Goal: Transaction & Acquisition: Obtain resource

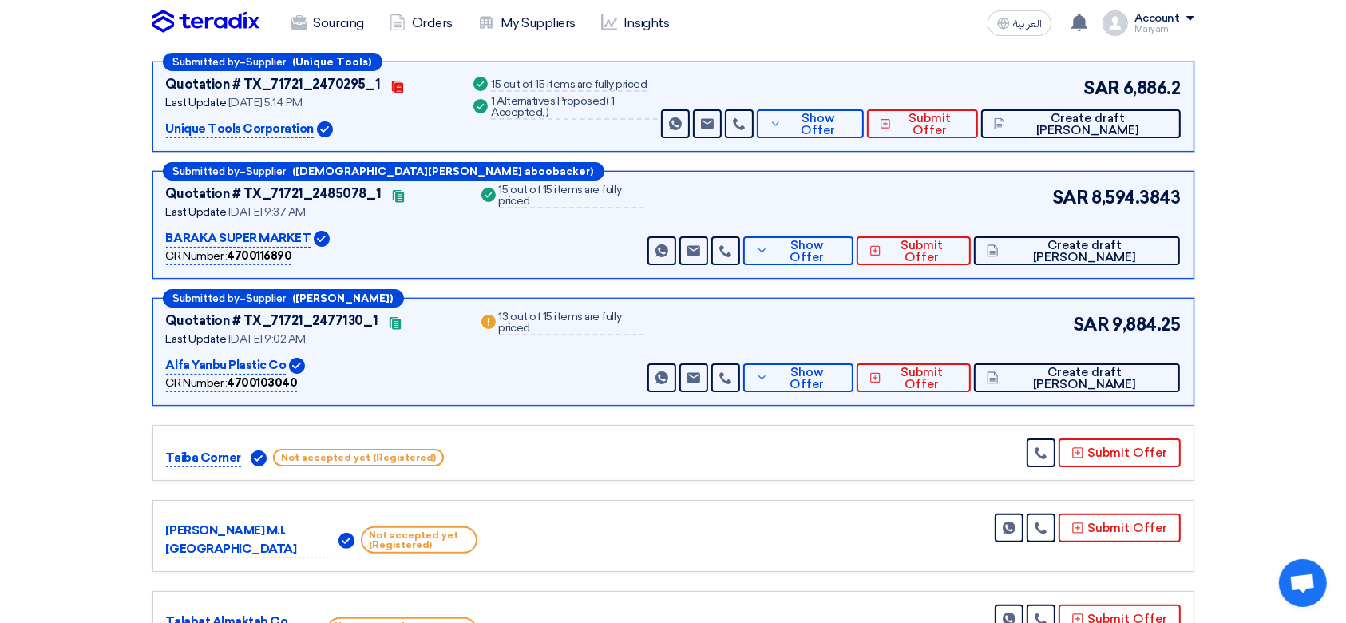
scroll to position [212, 0]
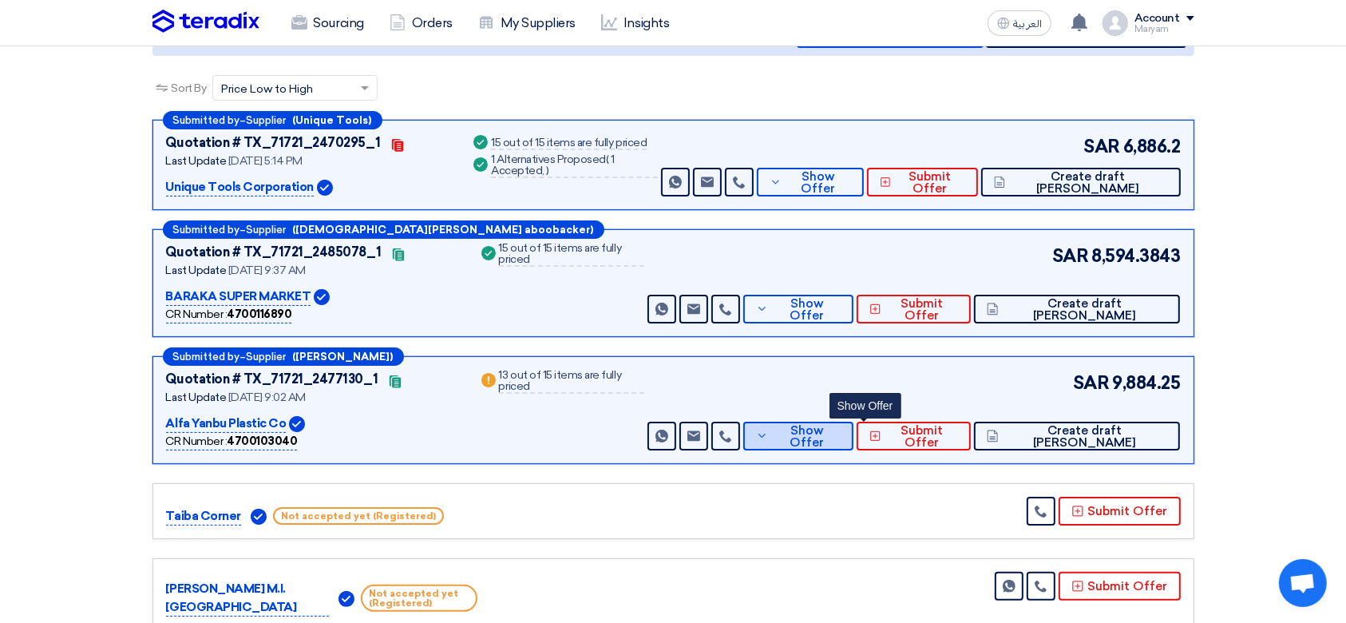
click at [841, 435] on span "Show Offer" at bounding box center [806, 437] width 69 height 24
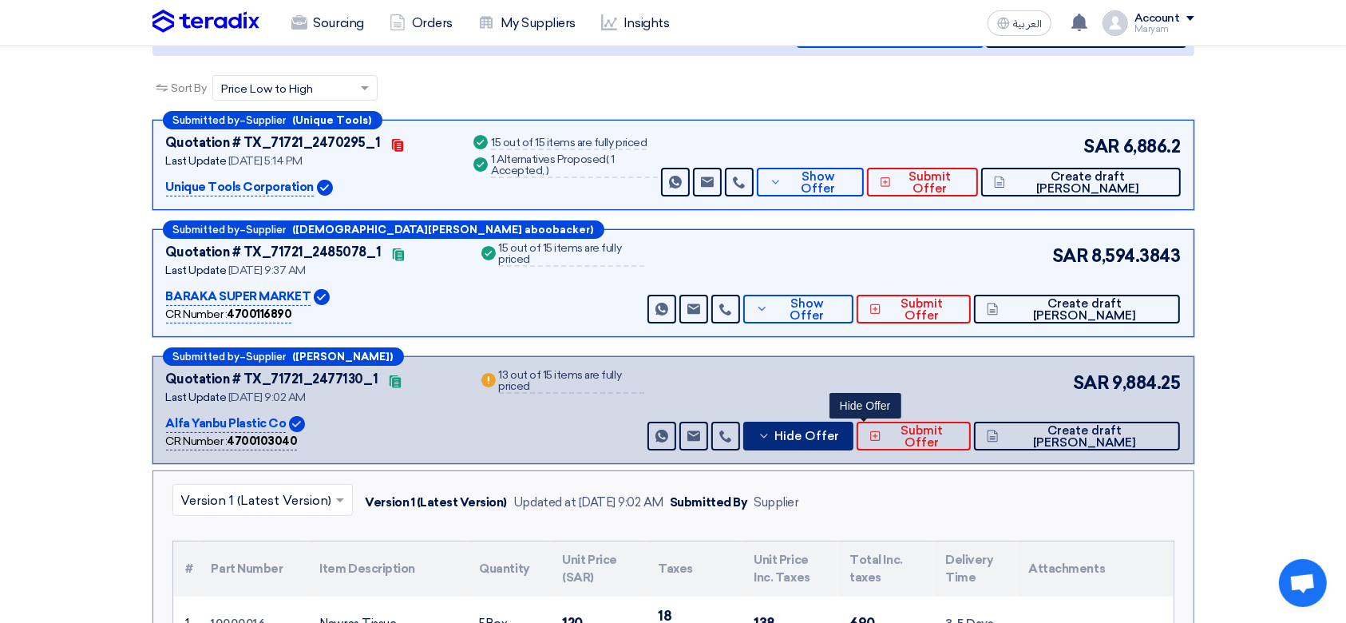
click at [839, 434] on span "Hide Offer" at bounding box center [807, 436] width 65 height 12
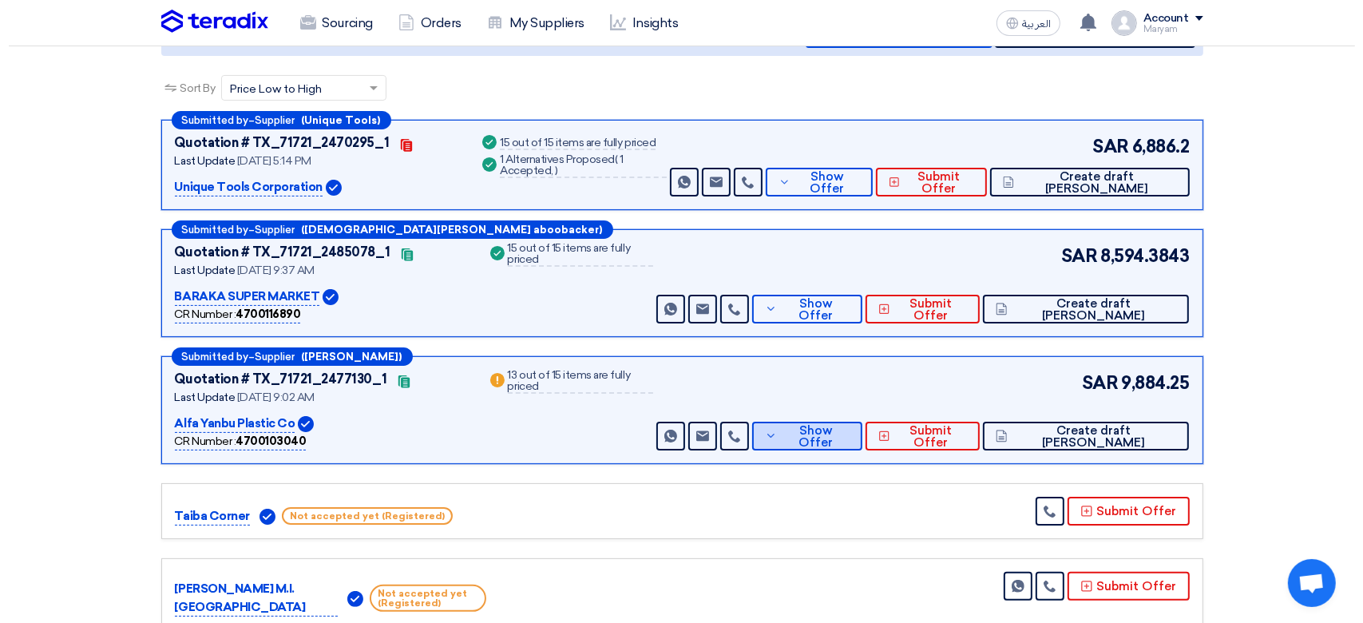
scroll to position [0, 0]
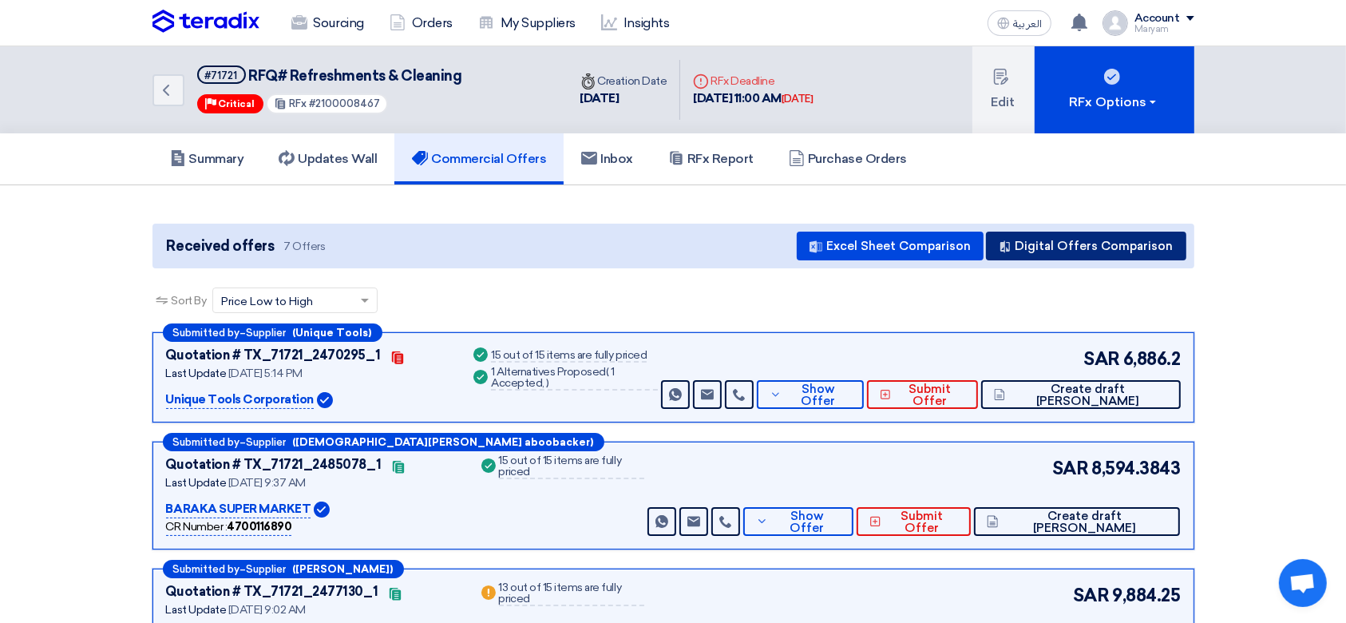
click at [1054, 232] on button "Digital Offers Comparison" at bounding box center [1086, 246] width 200 height 29
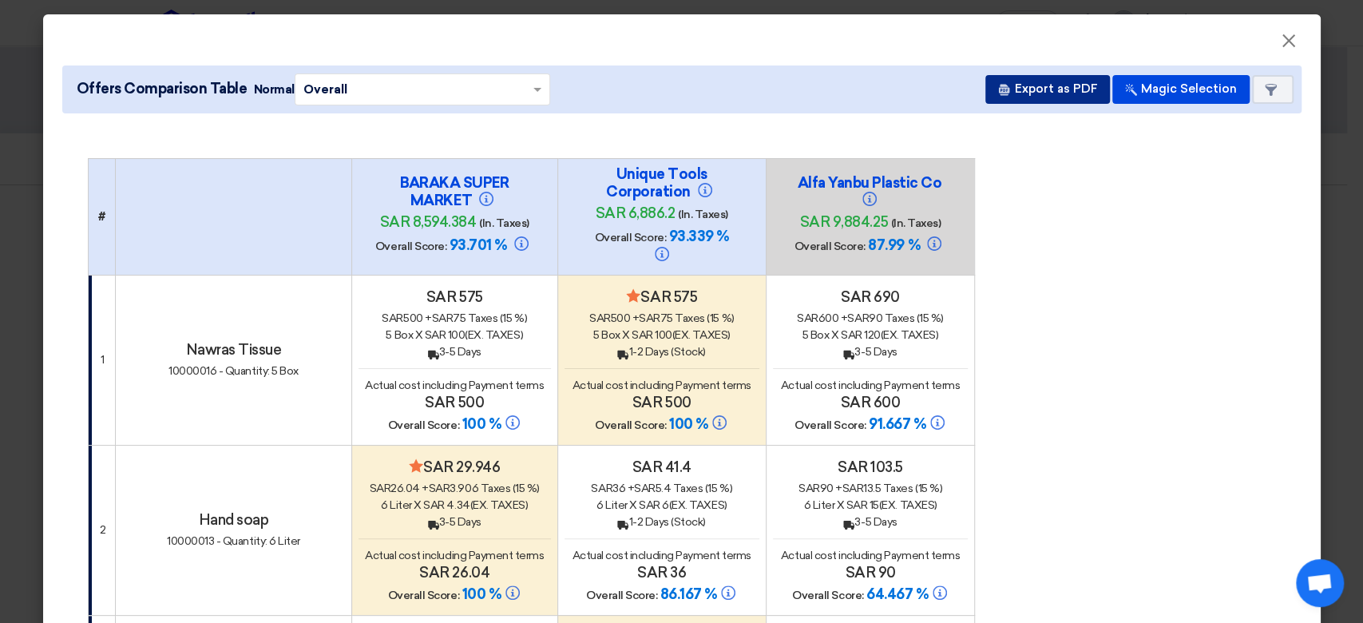
click at [1032, 97] on button "Export as PDF" at bounding box center [1047, 89] width 125 height 29
click at [1281, 38] on span "×" at bounding box center [1289, 45] width 16 height 32
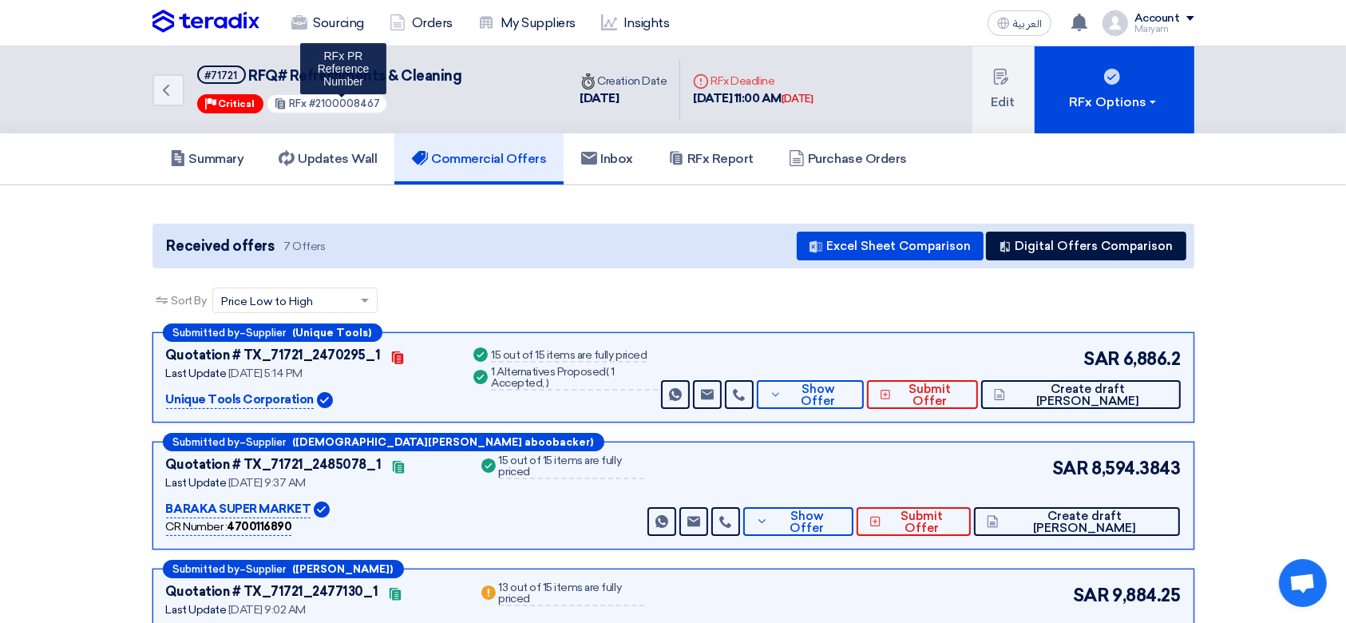
click at [337, 98] on span "#2100008467" at bounding box center [344, 103] width 71 height 12
copy span "2100008467"
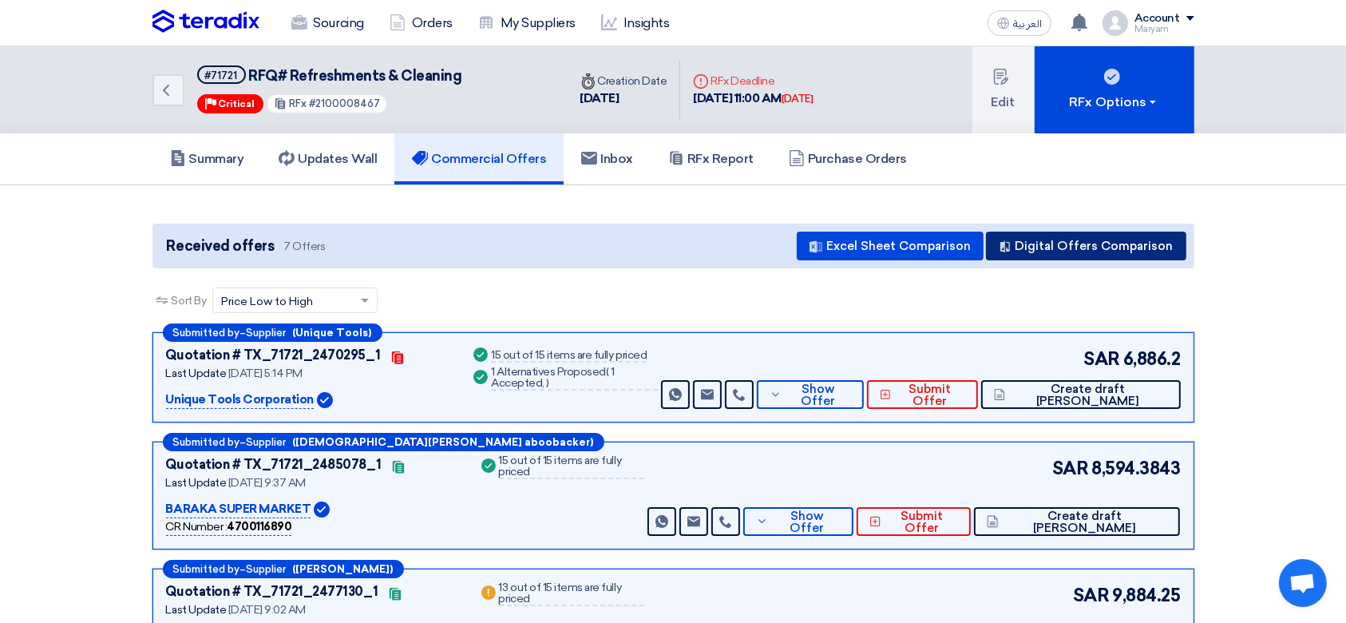
click at [1038, 253] on button "Digital Offers Comparison" at bounding box center [1086, 246] width 200 height 29
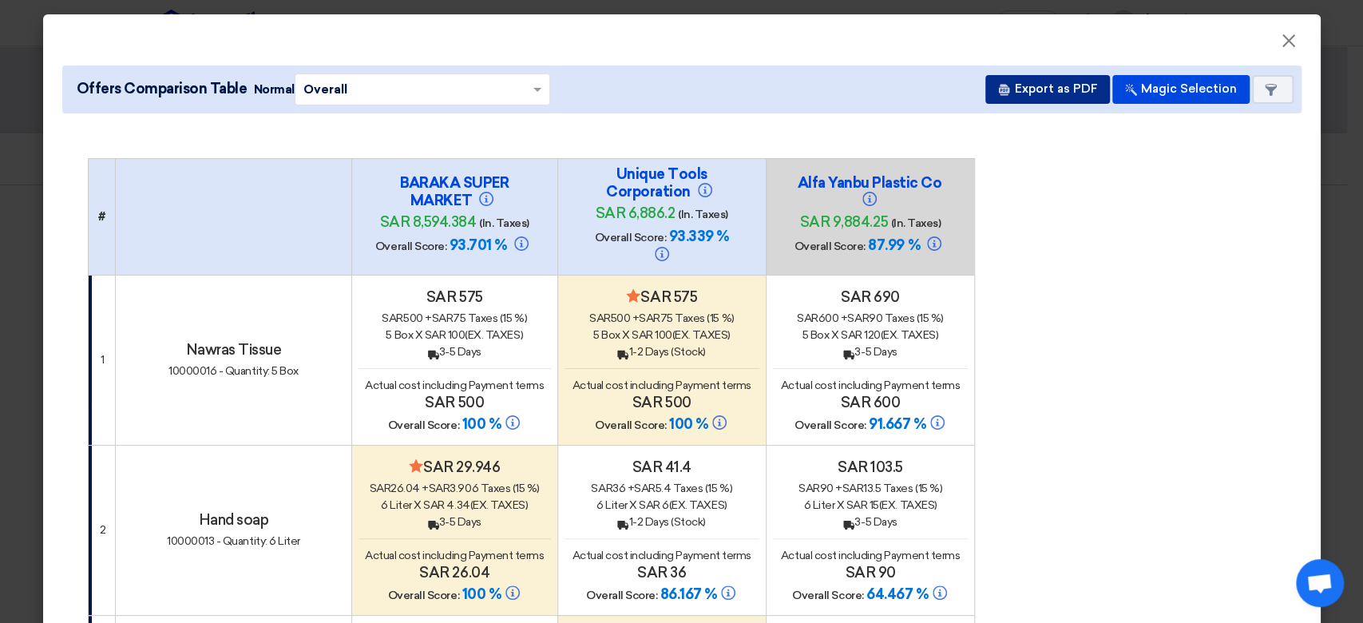
click at [1031, 91] on button "Export as PDF" at bounding box center [1047, 89] width 125 height 29
click at [1284, 43] on span "×" at bounding box center [1289, 45] width 16 height 32
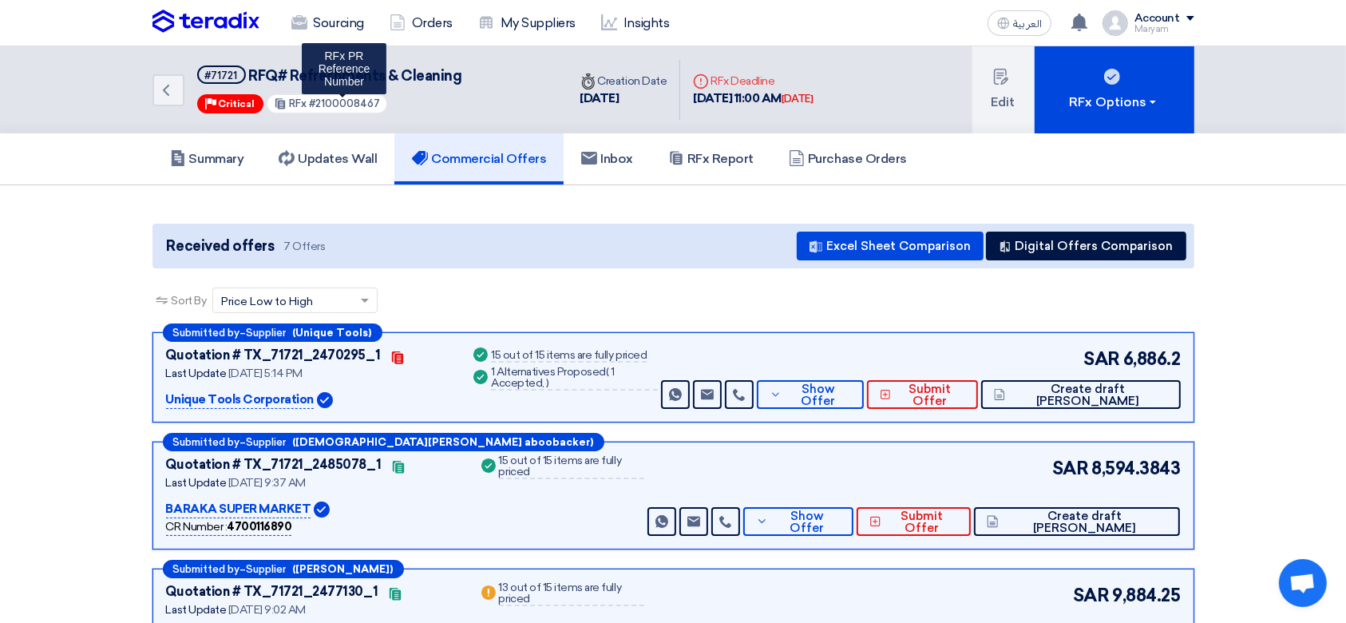
copy span "2100008467"
click at [786, 312] on div "Sort By Sort by × Price Low to High ×" at bounding box center [674, 309] width 1042 height 45
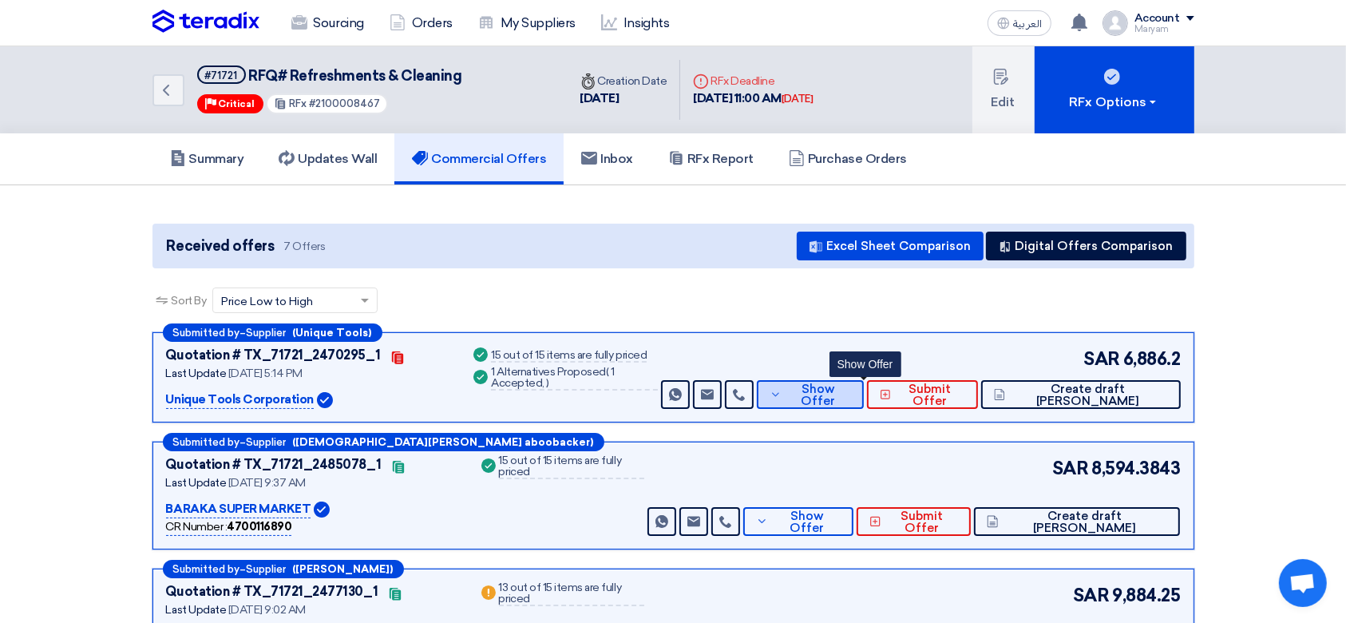
click at [851, 393] on span "Show Offer" at bounding box center [818, 395] width 65 height 24
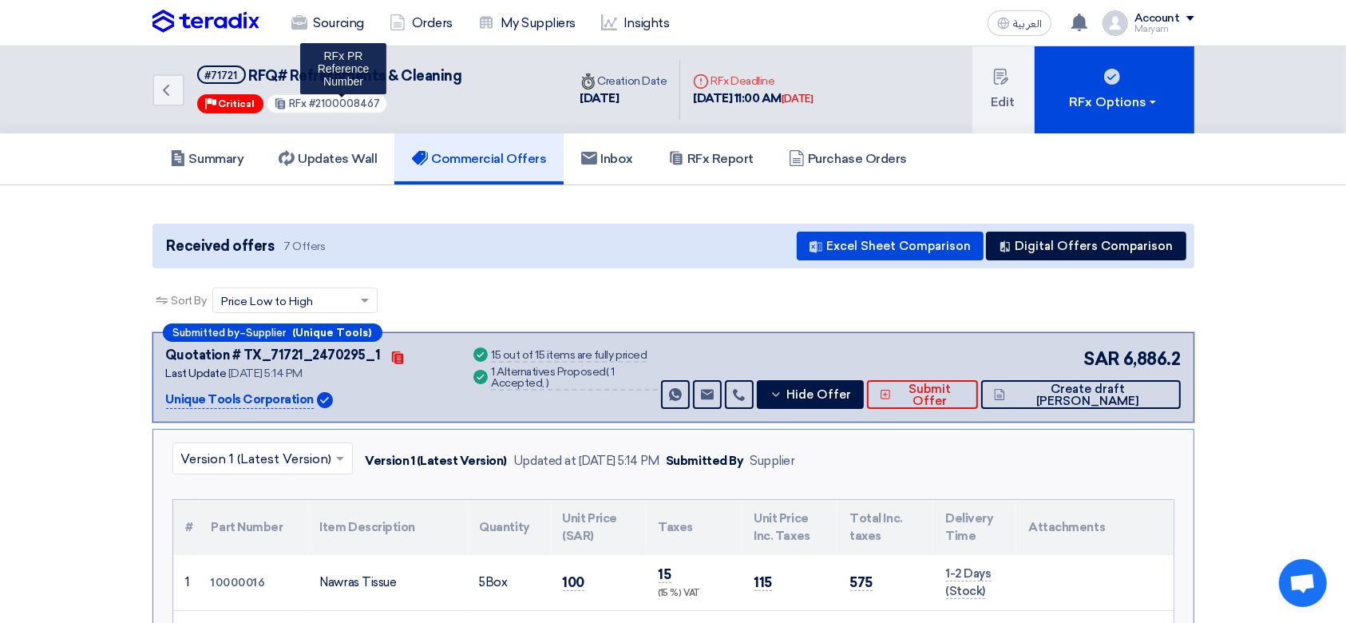
click at [335, 97] on span "#2100008467" at bounding box center [344, 103] width 71 height 12
copy span "2100008467"
click at [727, 298] on div "Sort By Sort by × Price Low to High ×" at bounding box center [674, 309] width 1042 height 45
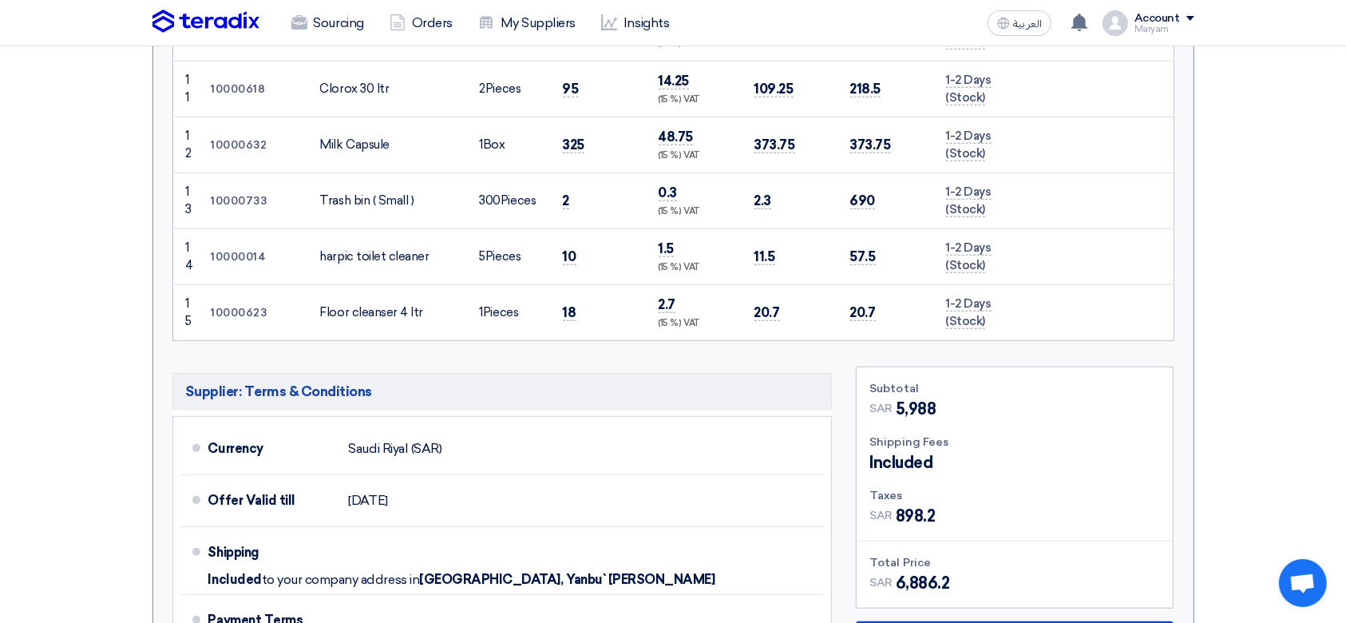
scroll to position [1278, 0]
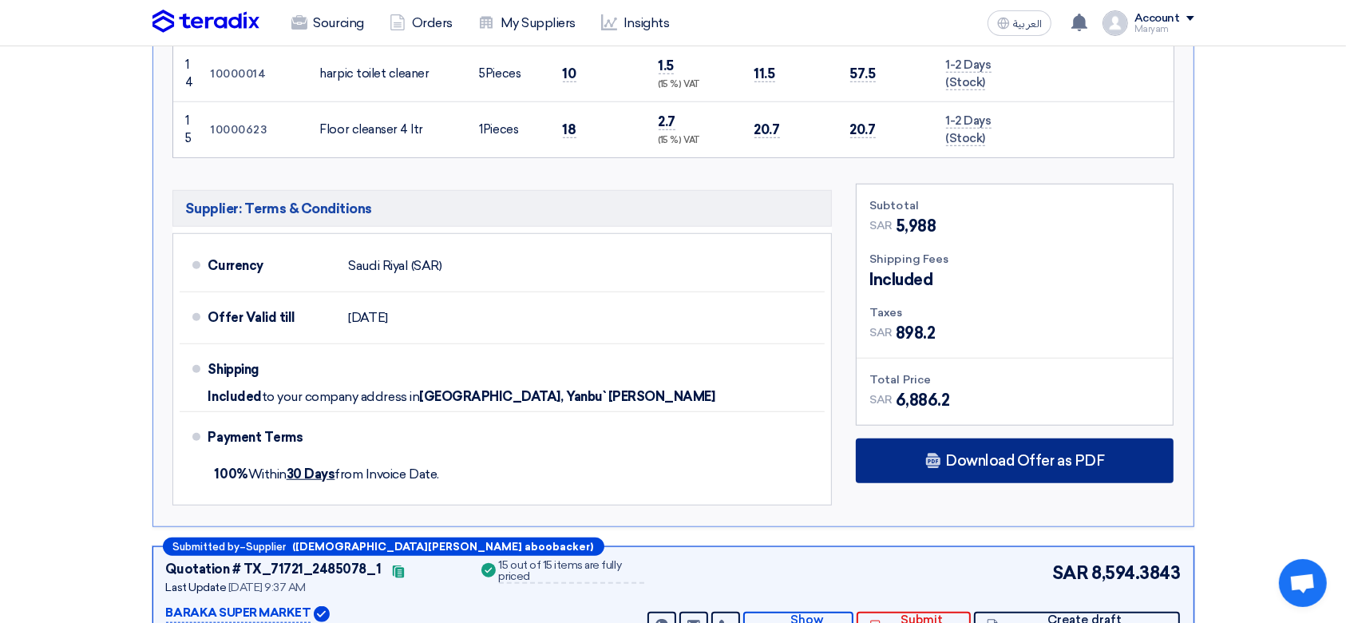
click at [1004, 454] on span "Download Offer as PDF" at bounding box center [1024, 461] width 159 height 14
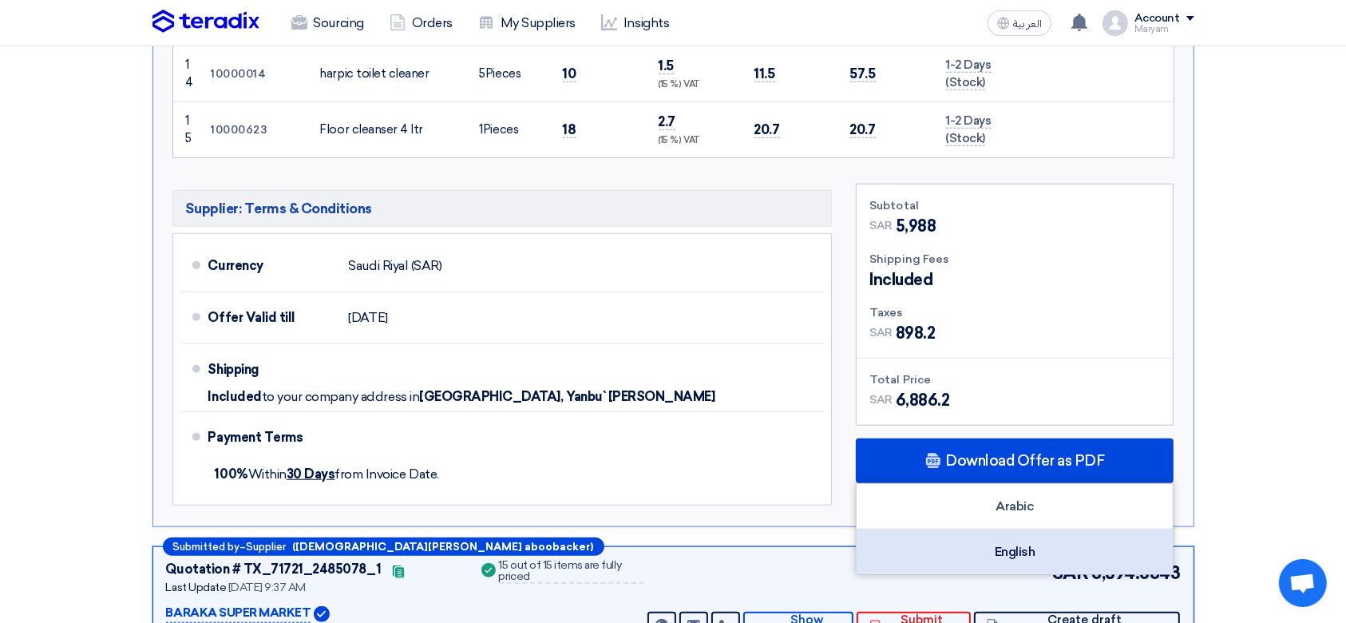
click at [1000, 531] on div "English" at bounding box center [1015, 551] width 316 height 45
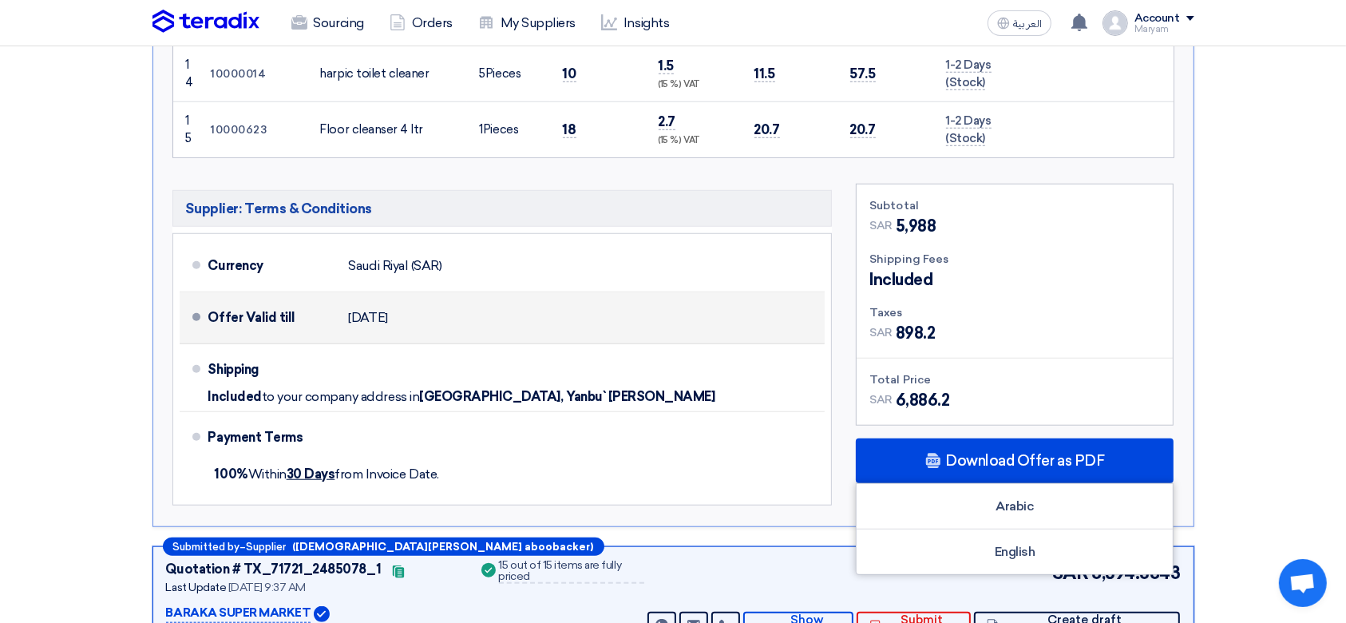
scroll to position [1809, 0]
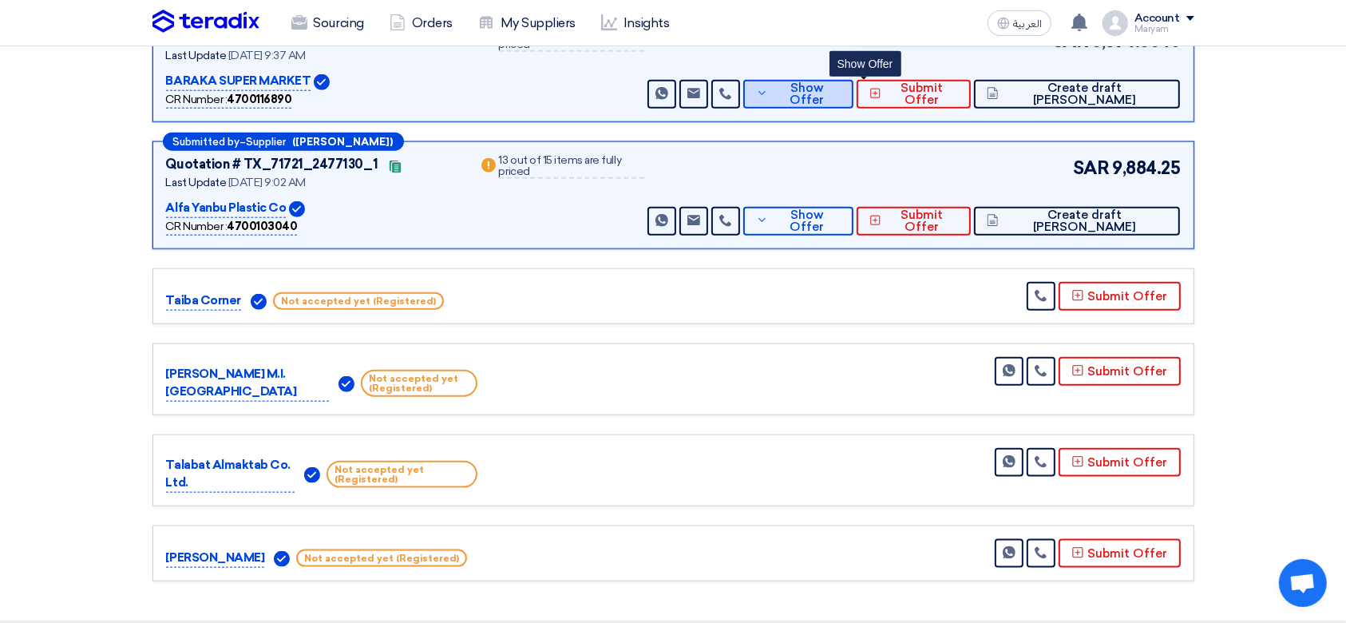
click at [841, 91] on span "Show Offer" at bounding box center [806, 94] width 69 height 24
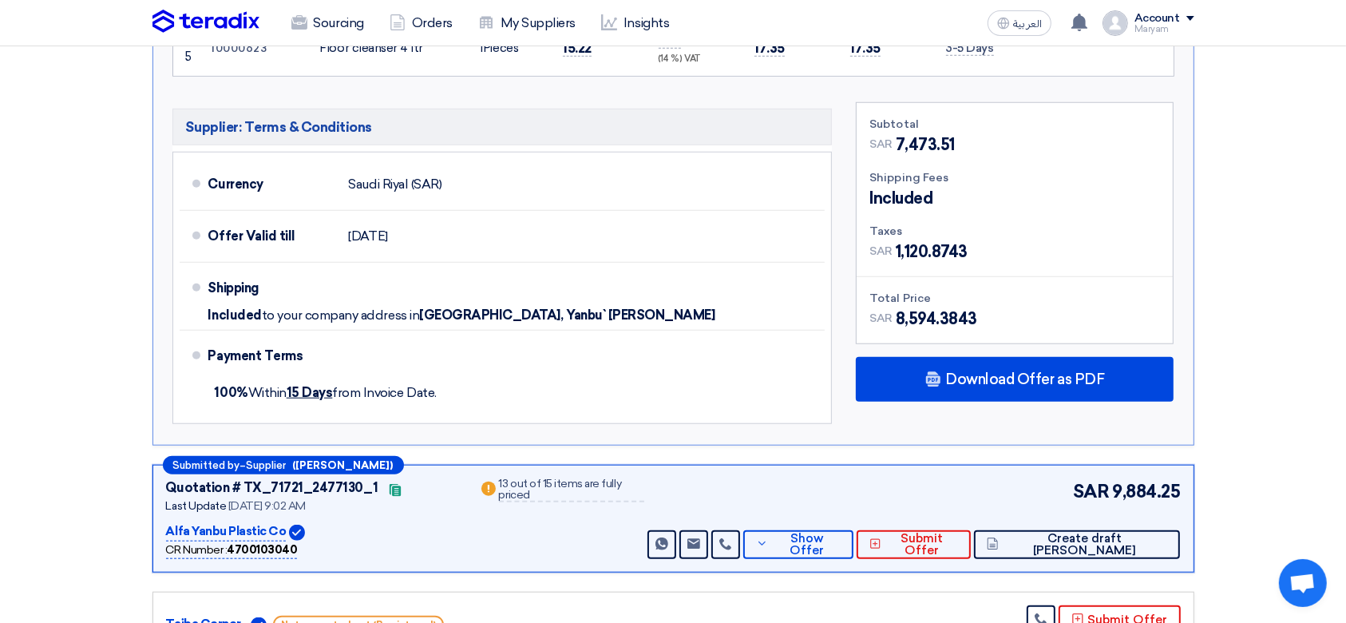
scroll to position [1384, 0]
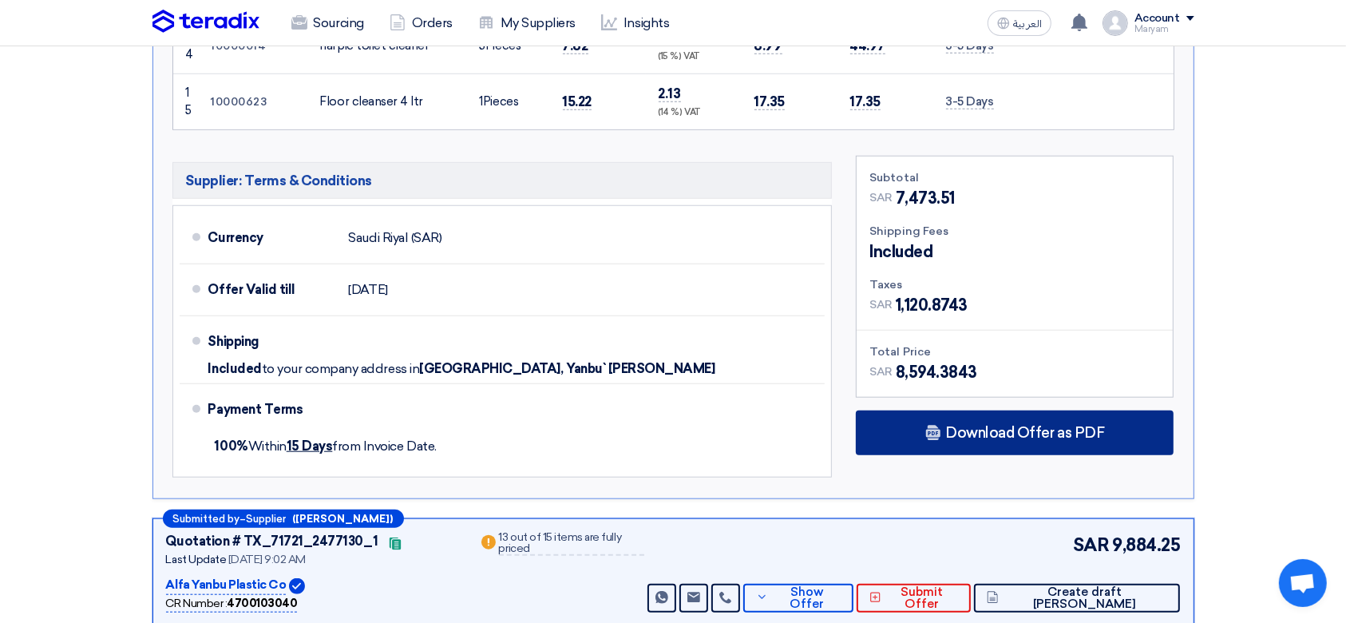
click at [933, 418] on div "Download Offer as PDF" at bounding box center [1015, 432] width 318 height 45
click at [953, 418] on div "Download Offer as PDF" at bounding box center [1015, 432] width 318 height 45
click at [933, 441] on div "Download Offer as PDF" at bounding box center [1015, 432] width 318 height 45
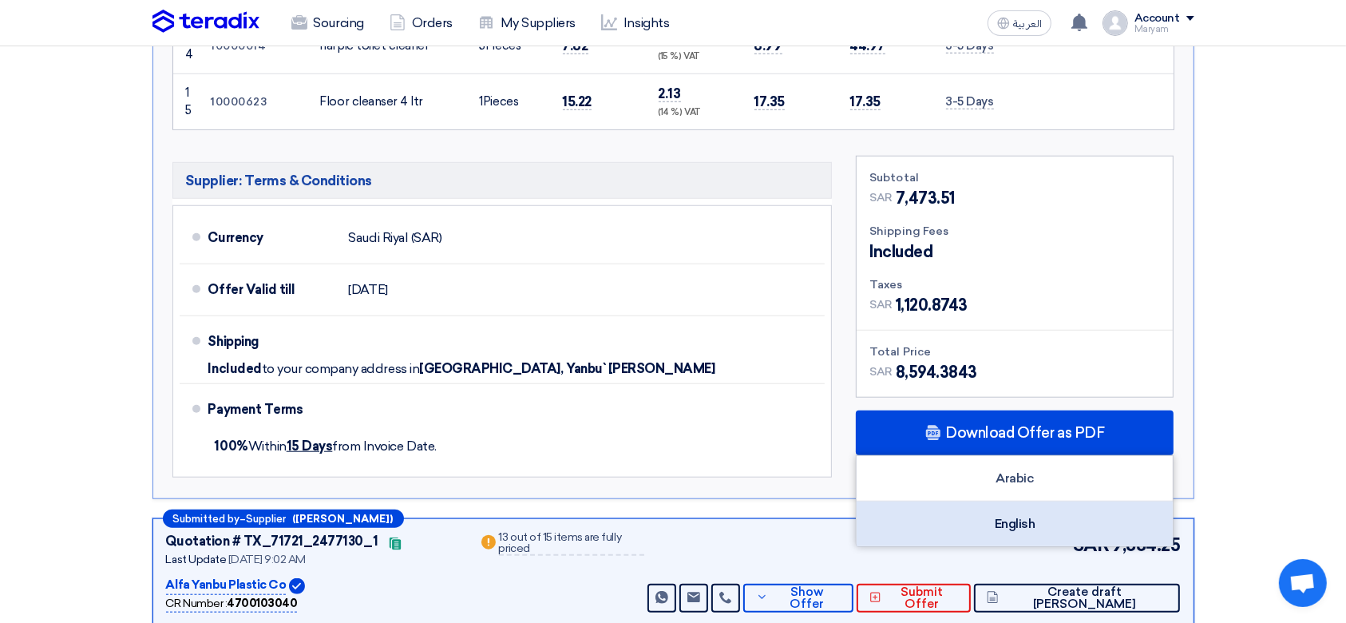
click at [960, 508] on div "English" at bounding box center [1015, 523] width 316 height 45
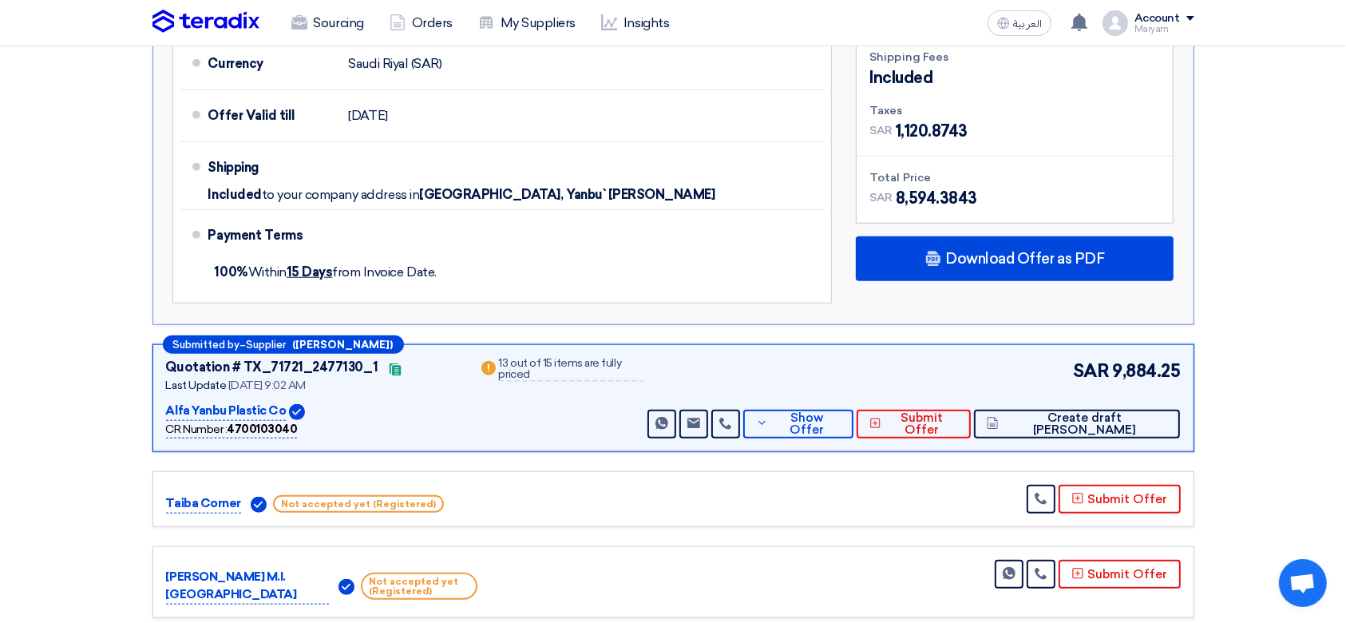
scroll to position [1916, 0]
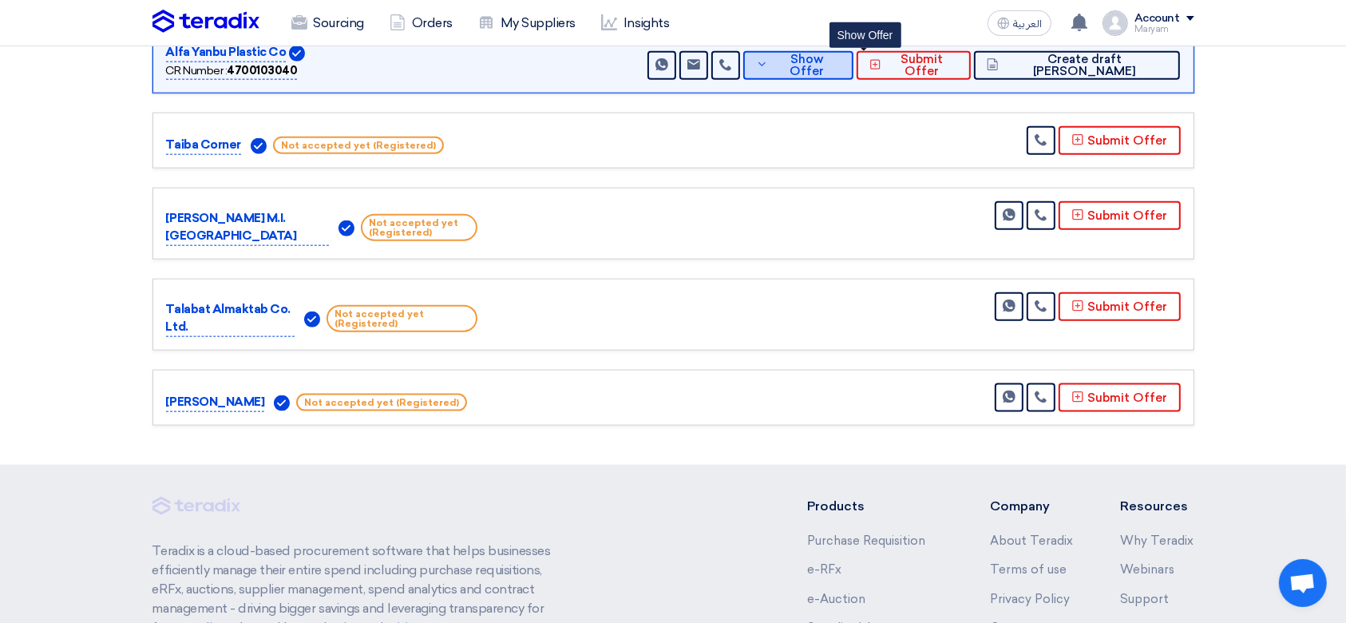
click at [840, 56] on span "Show Offer" at bounding box center [806, 65] width 69 height 24
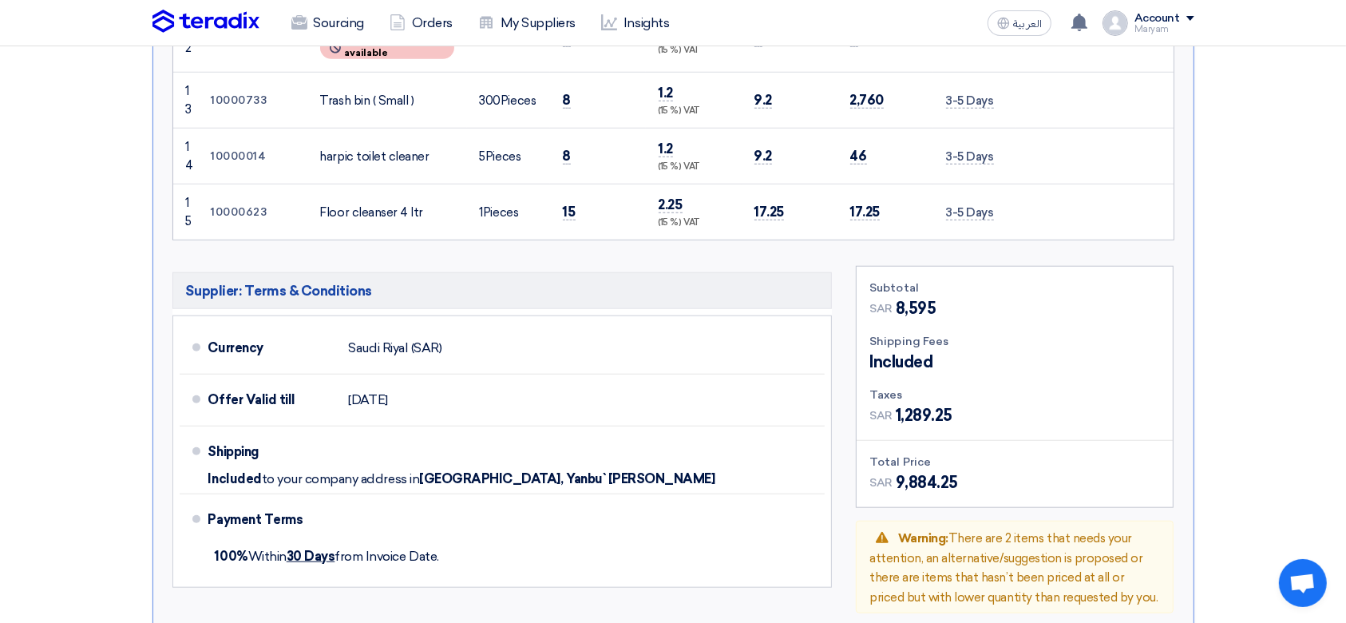
scroll to position [1543, 0]
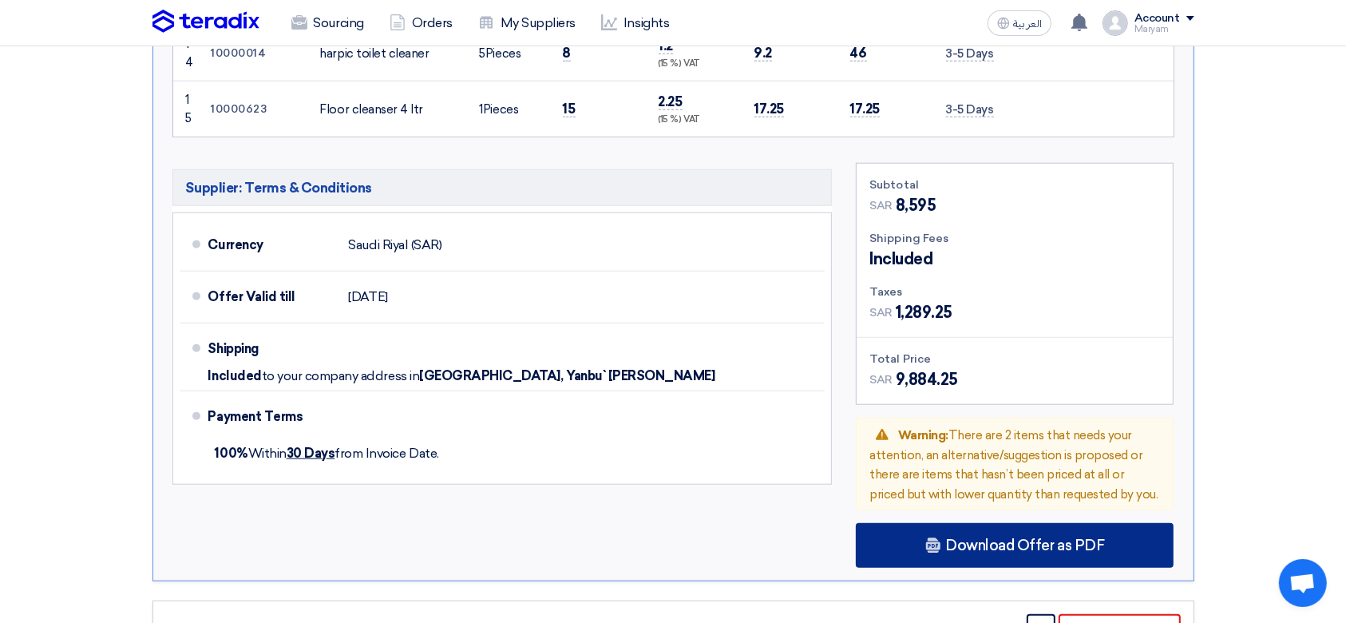
click at [932, 537] on icon at bounding box center [933, 545] width 16 height 16
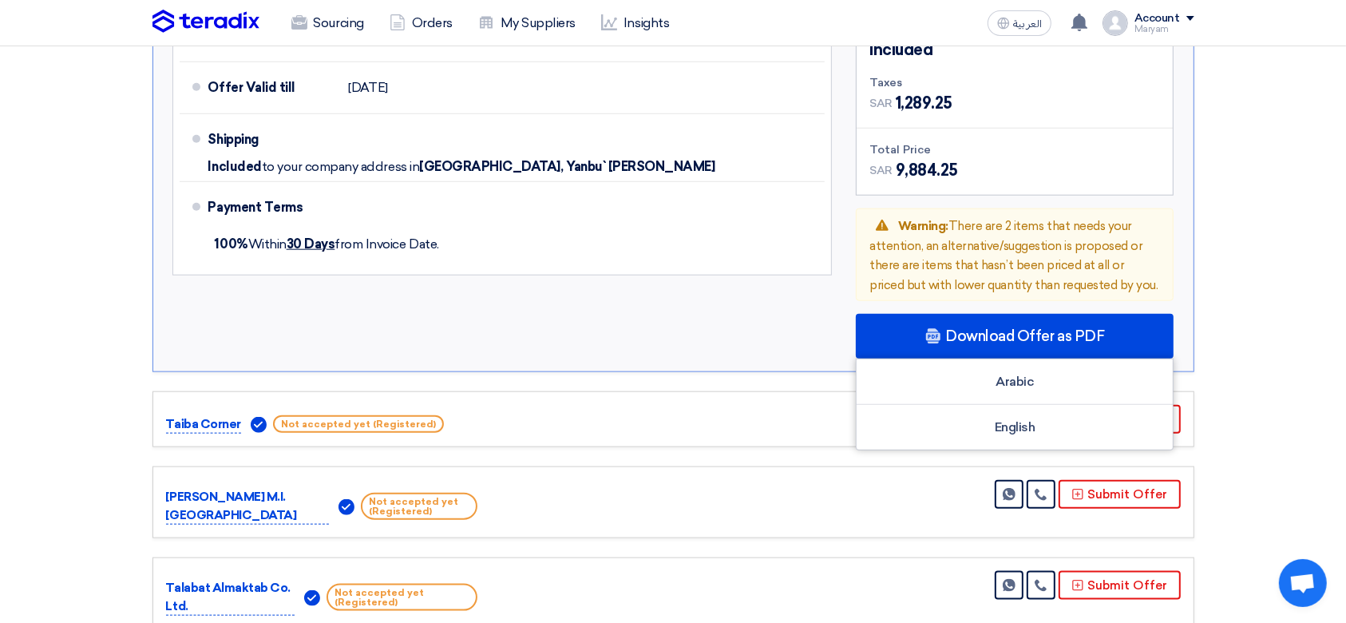
scroll to position [1756, 0]
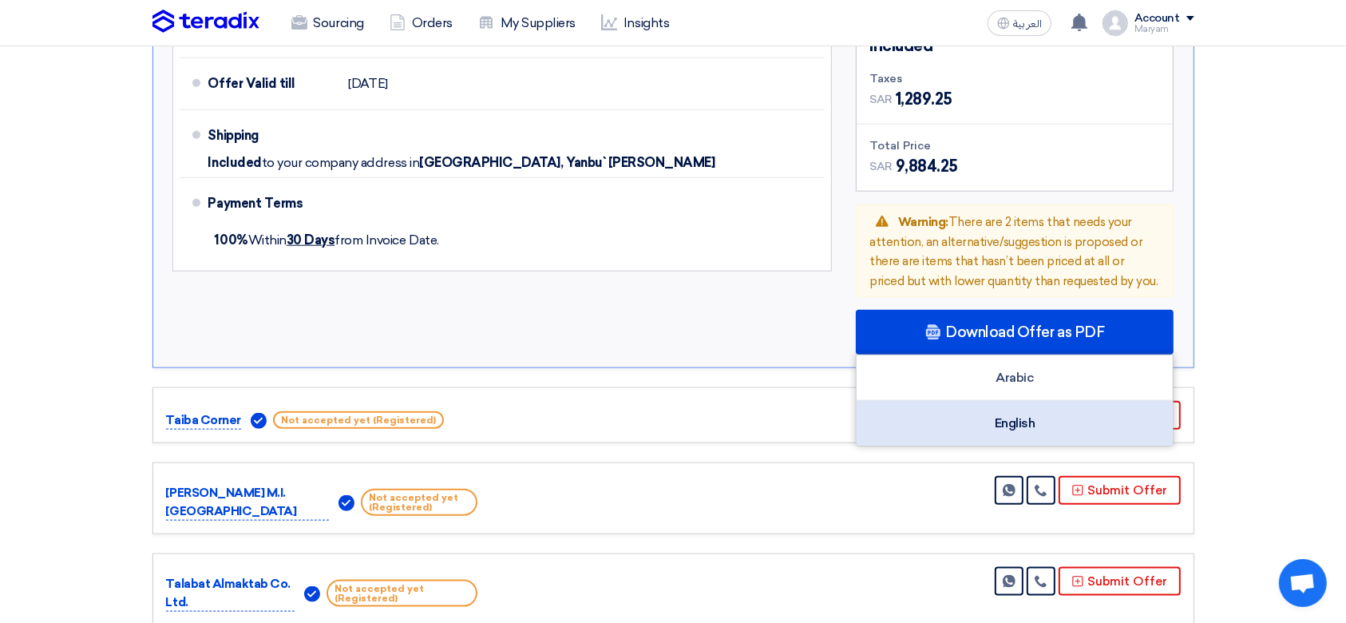
click at [960, 418] on div "English" at bounding box center [1015, 423] width 316 height 45
